Goal: Task Accomplishment & Management: Manage account settings

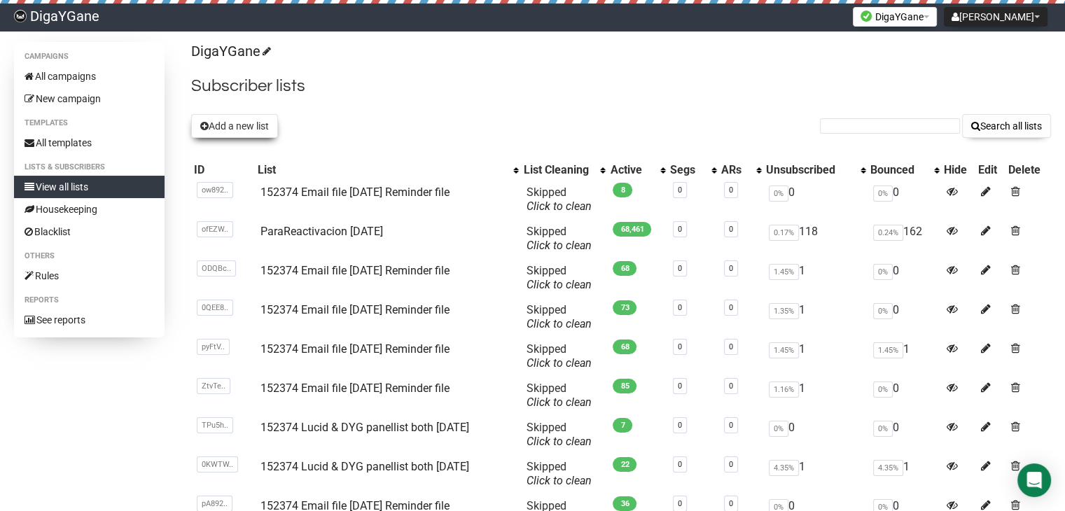
click at [263, 129] on button "Add a new list" at bounding box center [234, 126] width 87 height 24
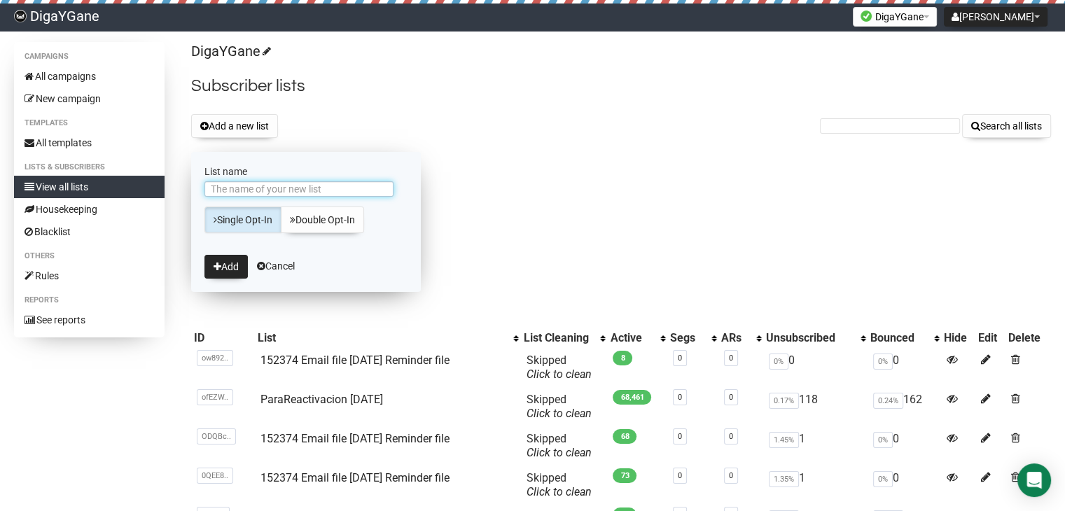
paste input "152374 Email file [DATE] Reminder file"
type input "152374 Email file [DATE] Reminder file"
click at [229, 265] on button "Add" at bounding box center [226, 267] width 43 height 24
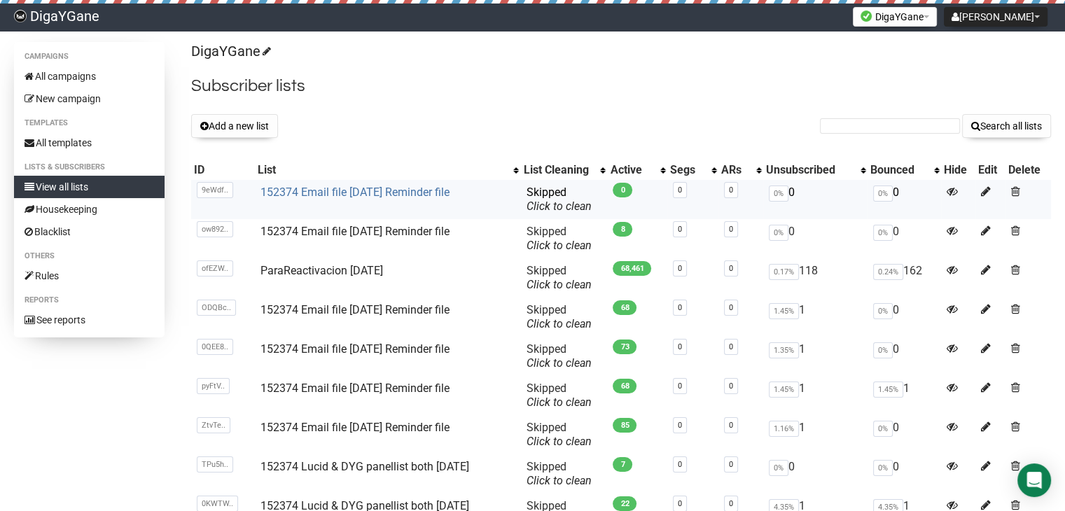
click at [370, 196] on link "152374 Email file [DATE] Reminder file" at bounding box center [355, 192] width 189 height 13
